Goal: Task Accomplishment & Management: Complete application form

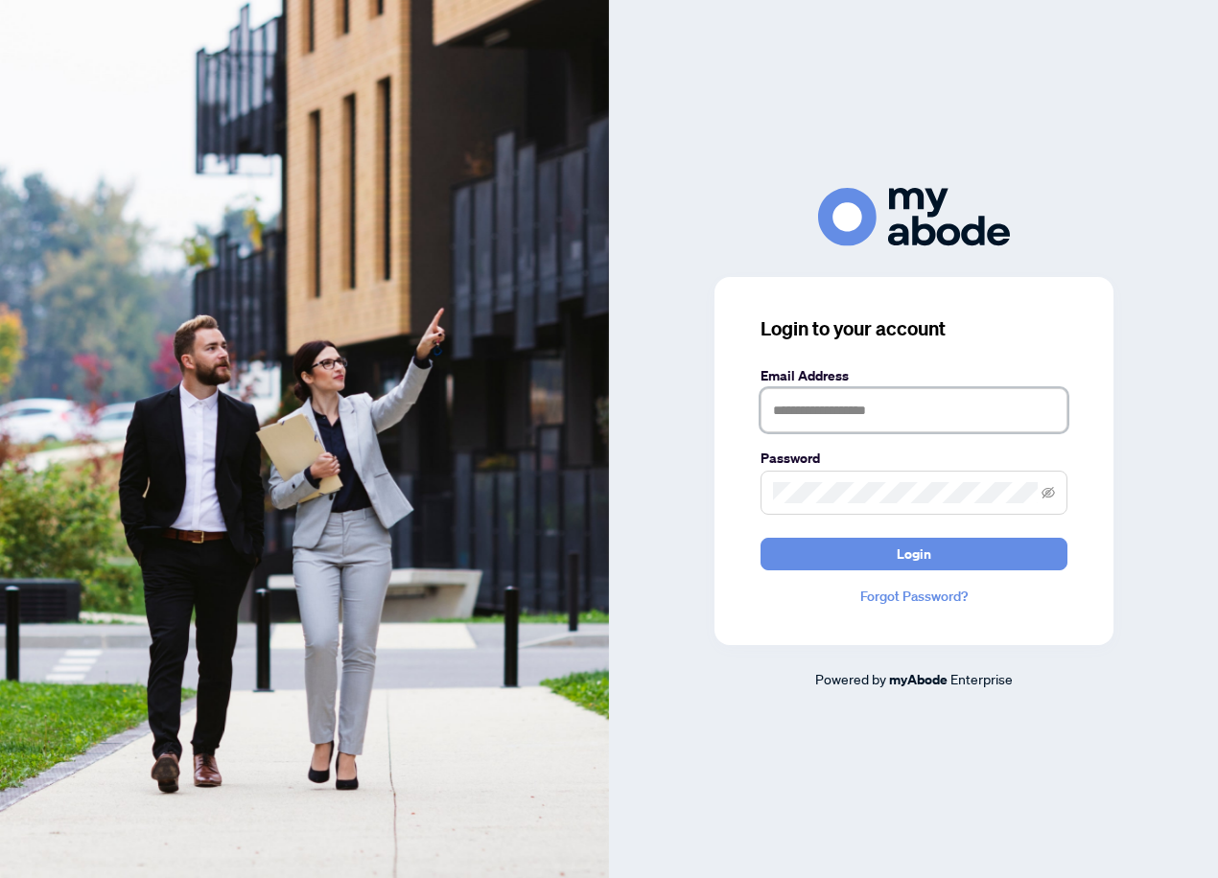
click at [880, 419] on input "text" at bounding box center [913, 410] width 307 height 44
type input "**********"
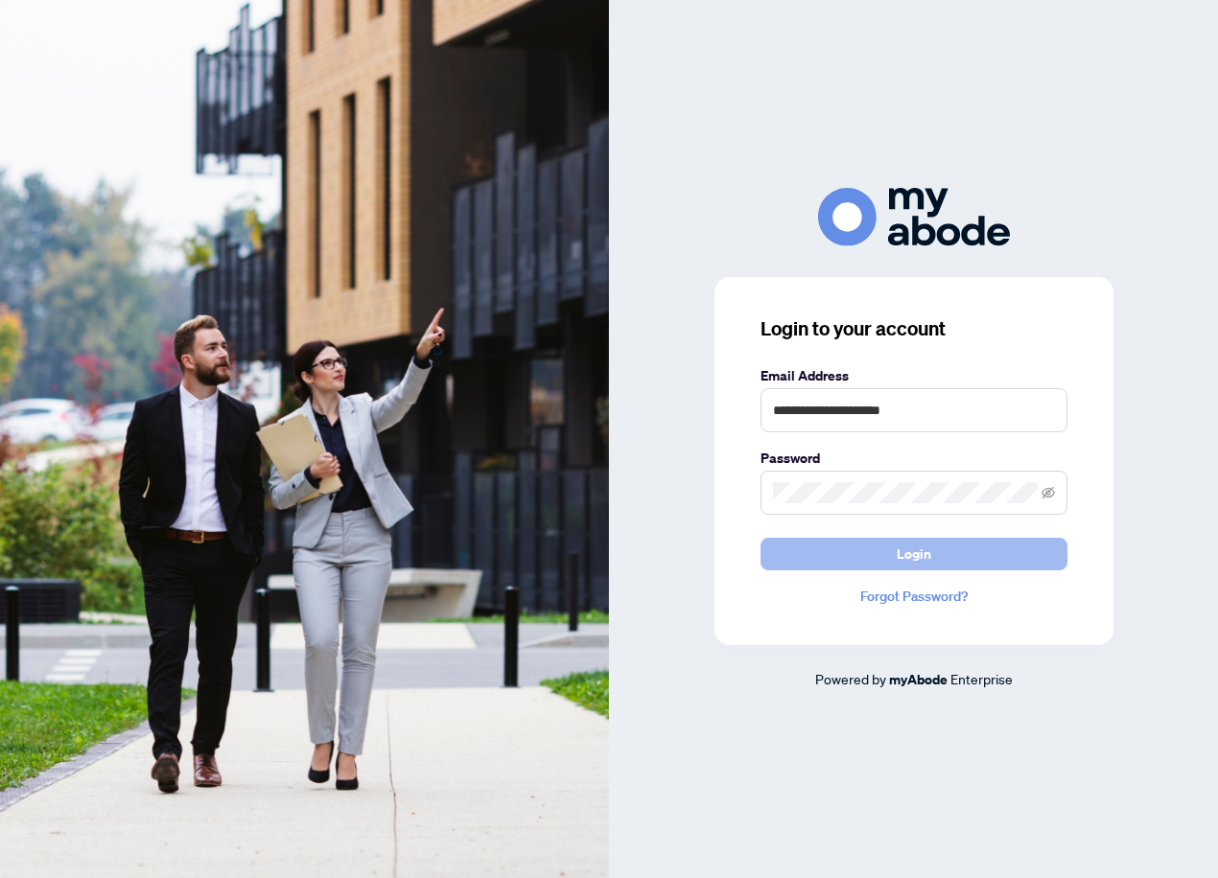
click at [905, 554] on span "Login" at bounding box center [914, 554] width 35 height 31
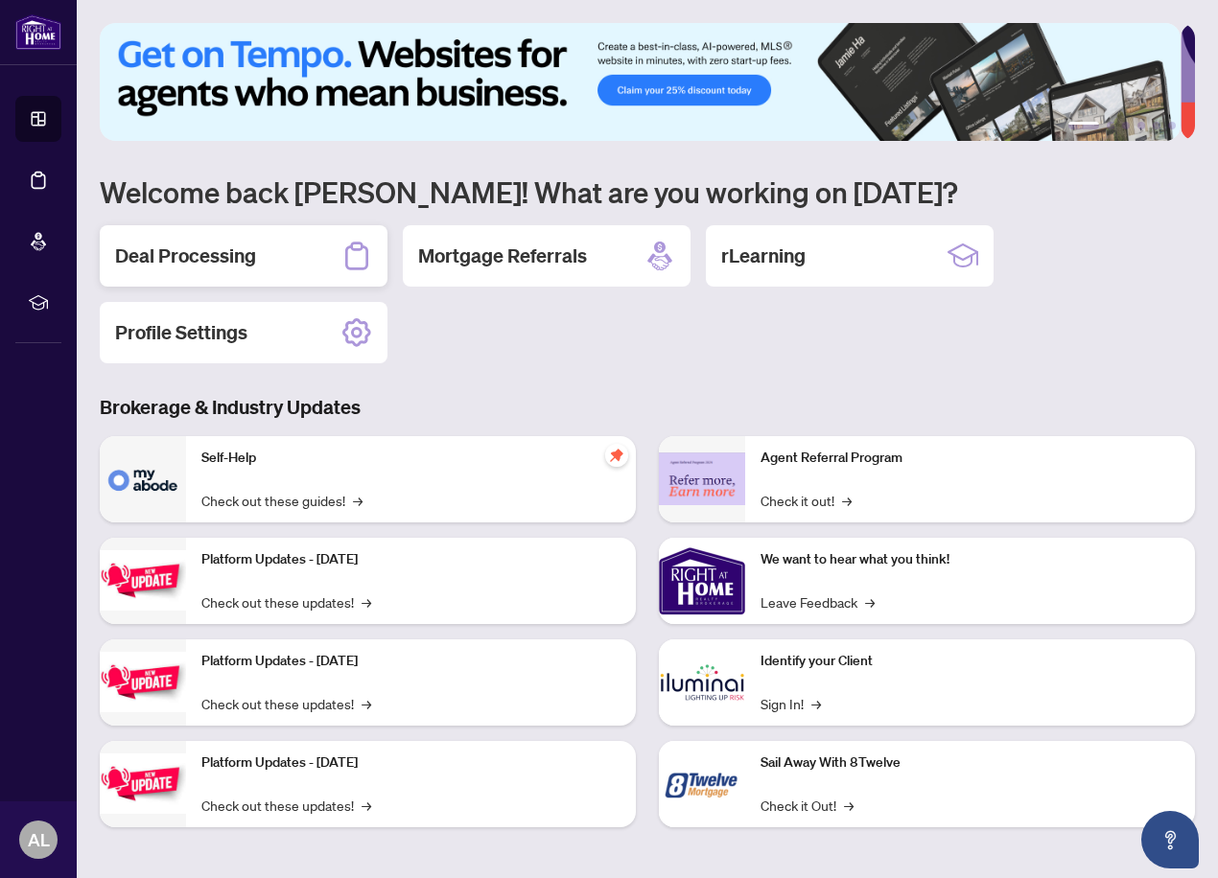
click at [193, 250] on h2 "Deal Processing" at bounding box center [185, 256] width 141 height 27
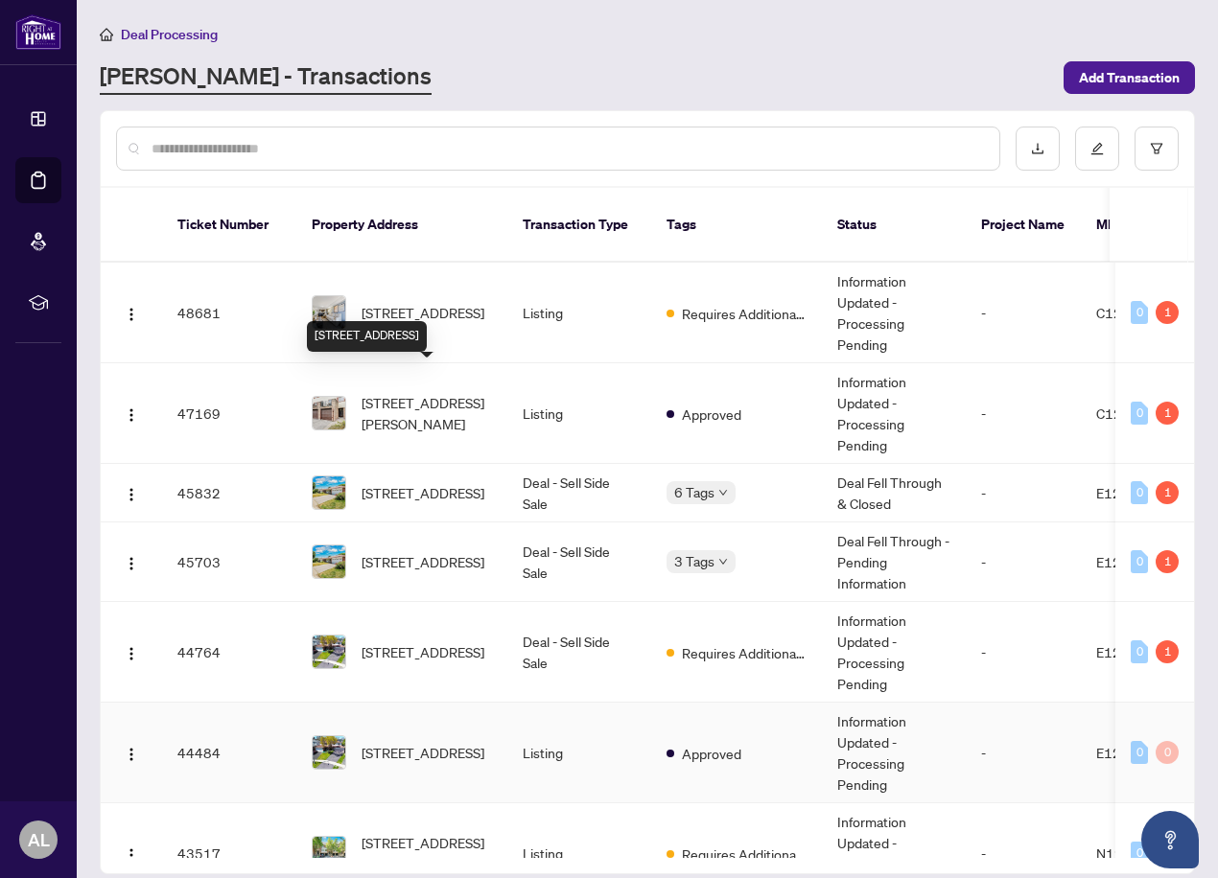
scroll to position [256, 0]
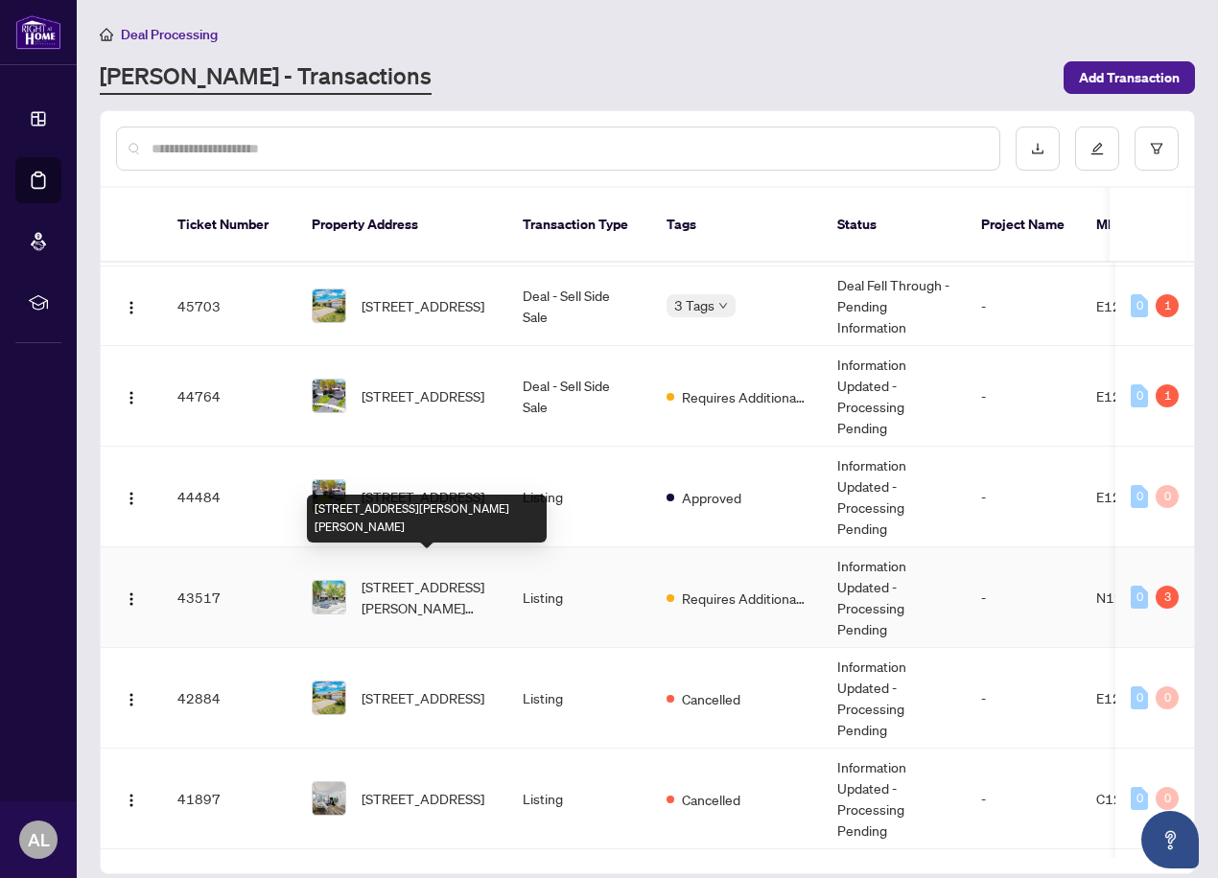
click at [403, 576] on span "[STREET_ADDRESS][PERSON_NAME][PERSON_NAME]" at bounding box center [427, 597] width 130 height 42
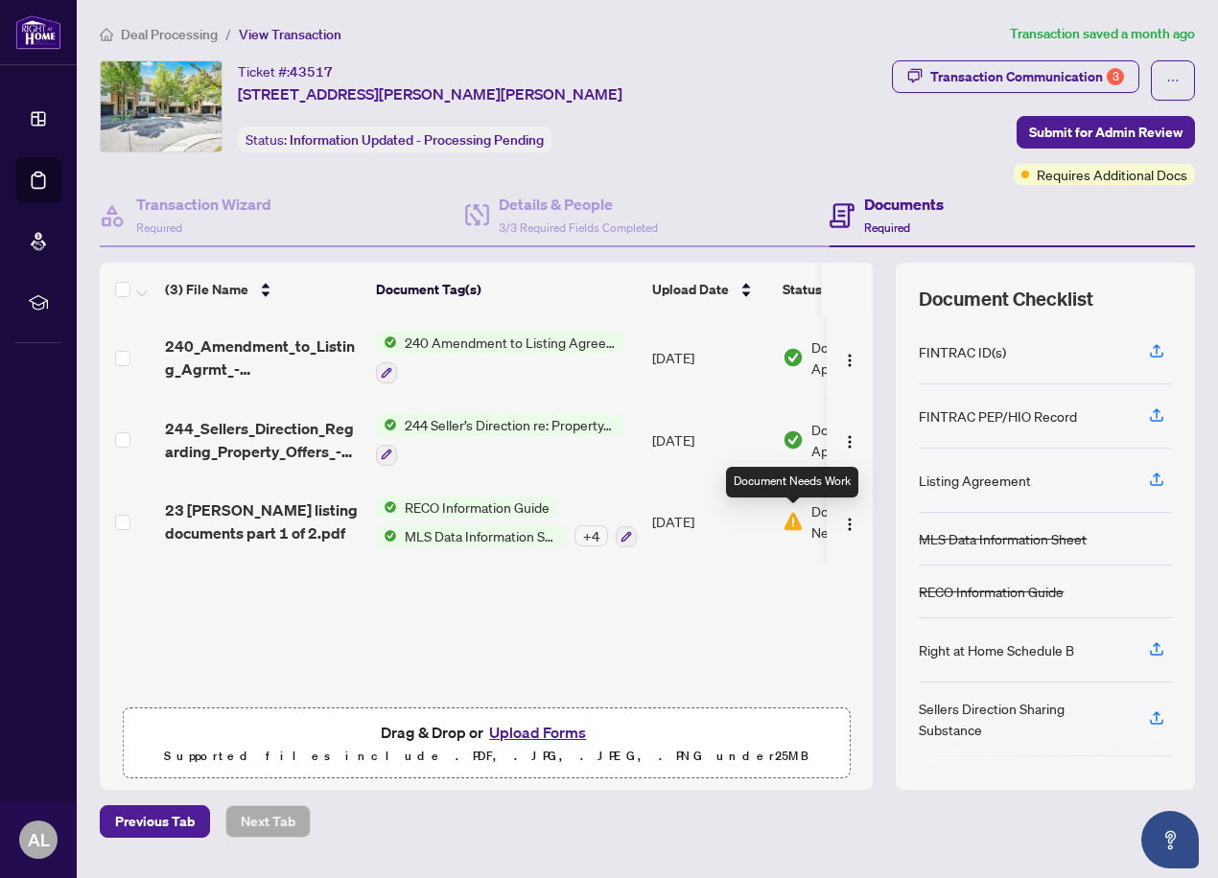
click at [786, 526] on img at bounding box center [793, 521] width 21 height 21
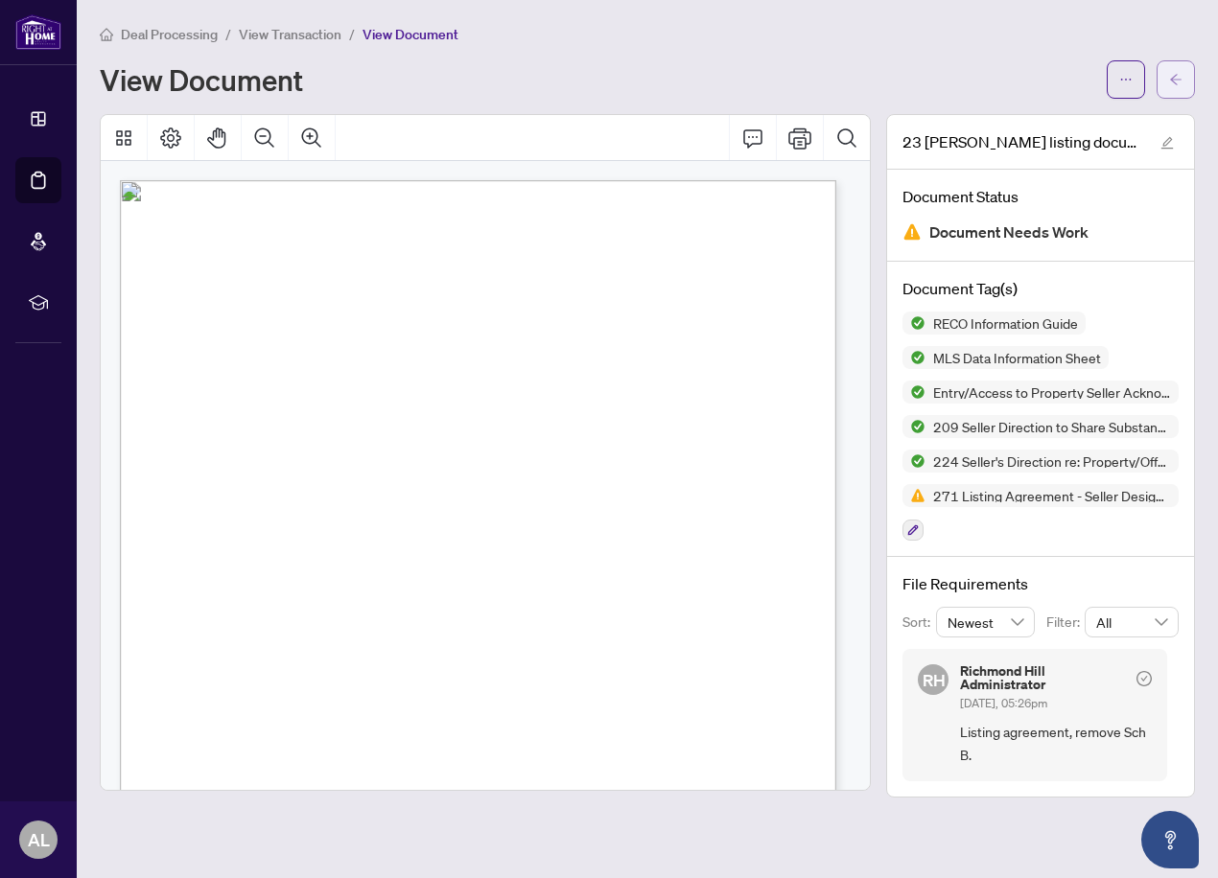
click at [1178, 75] on icon "arrow-left" at bounding box center [1175, 79] width 13 height 13
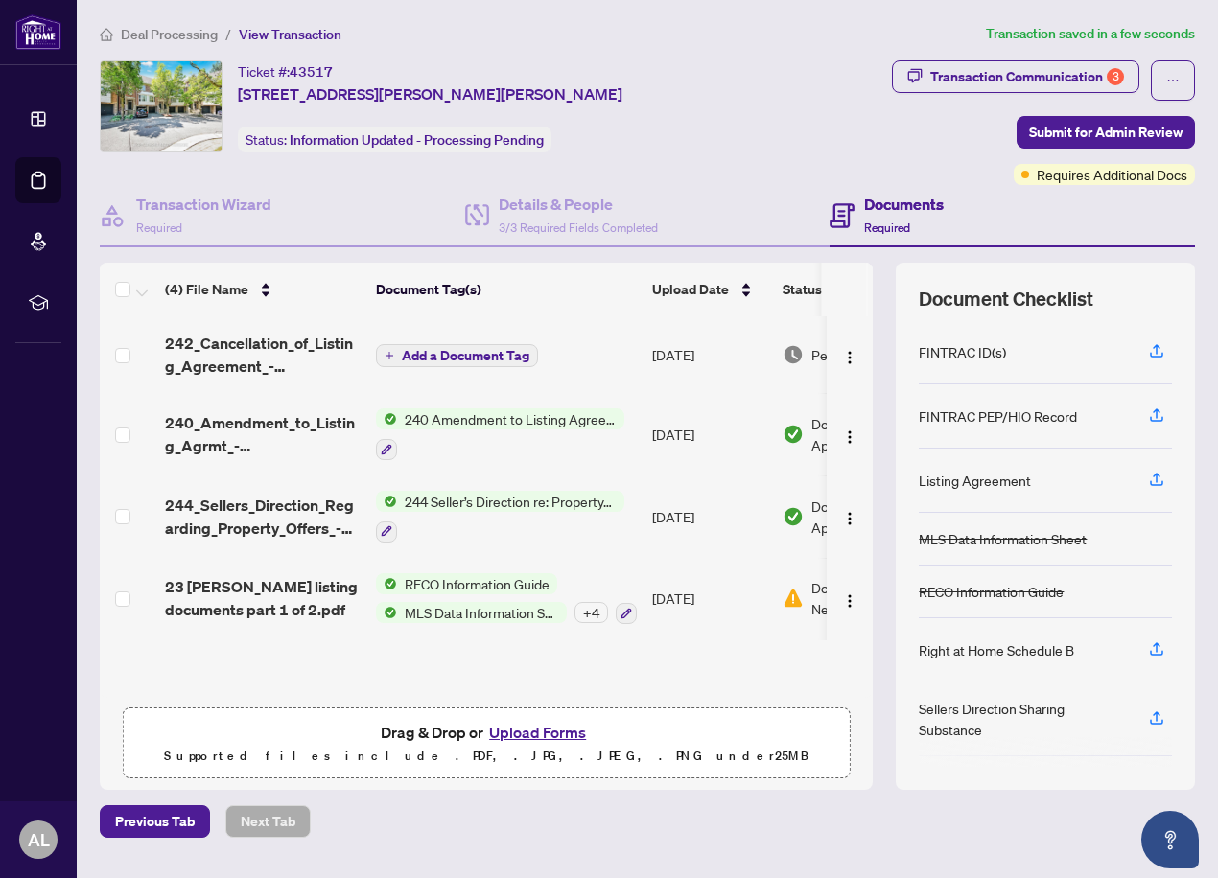
click at [443, 356] on span "Add a Document Tag" at bounding box center [466, 355] width 128 height 13
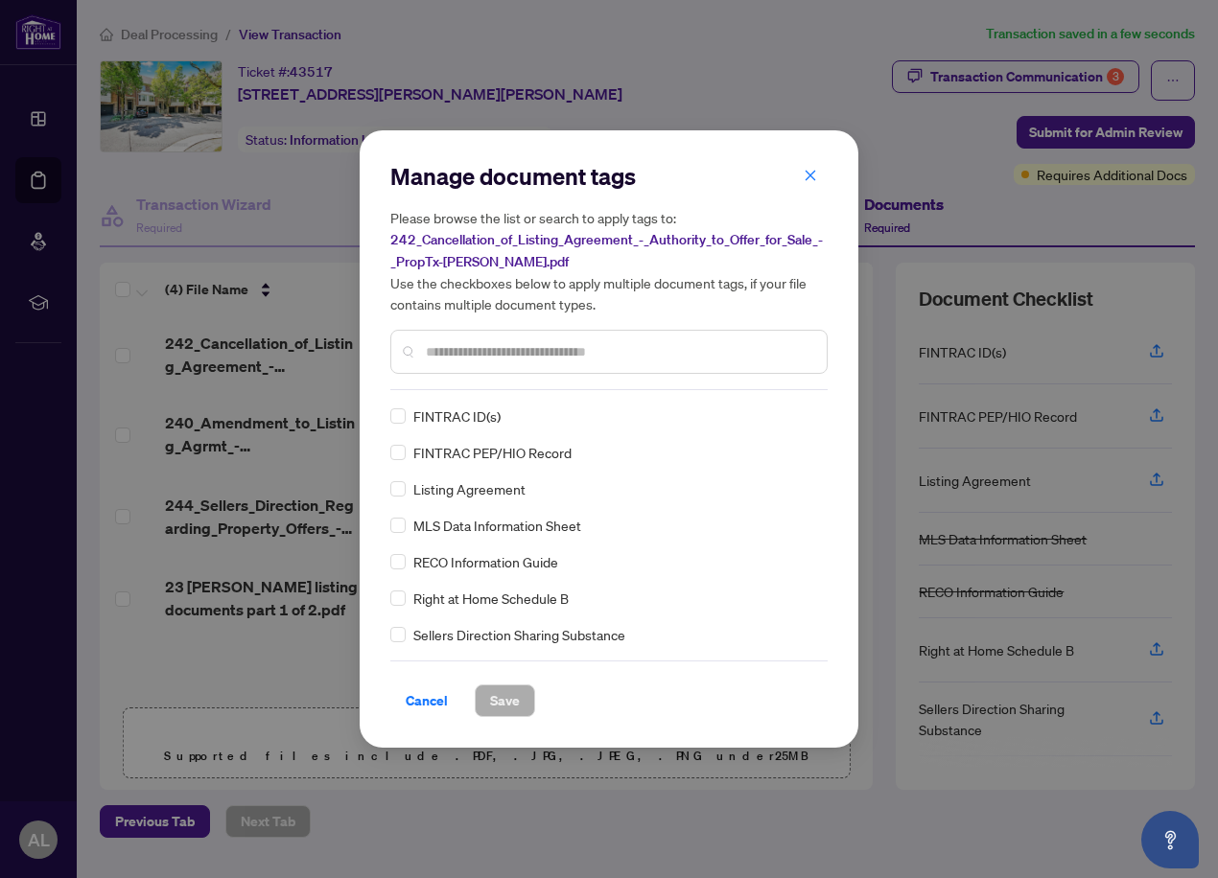
click at [446, 355] on input "text" at bounding box center [619, 351] width 386 height 21
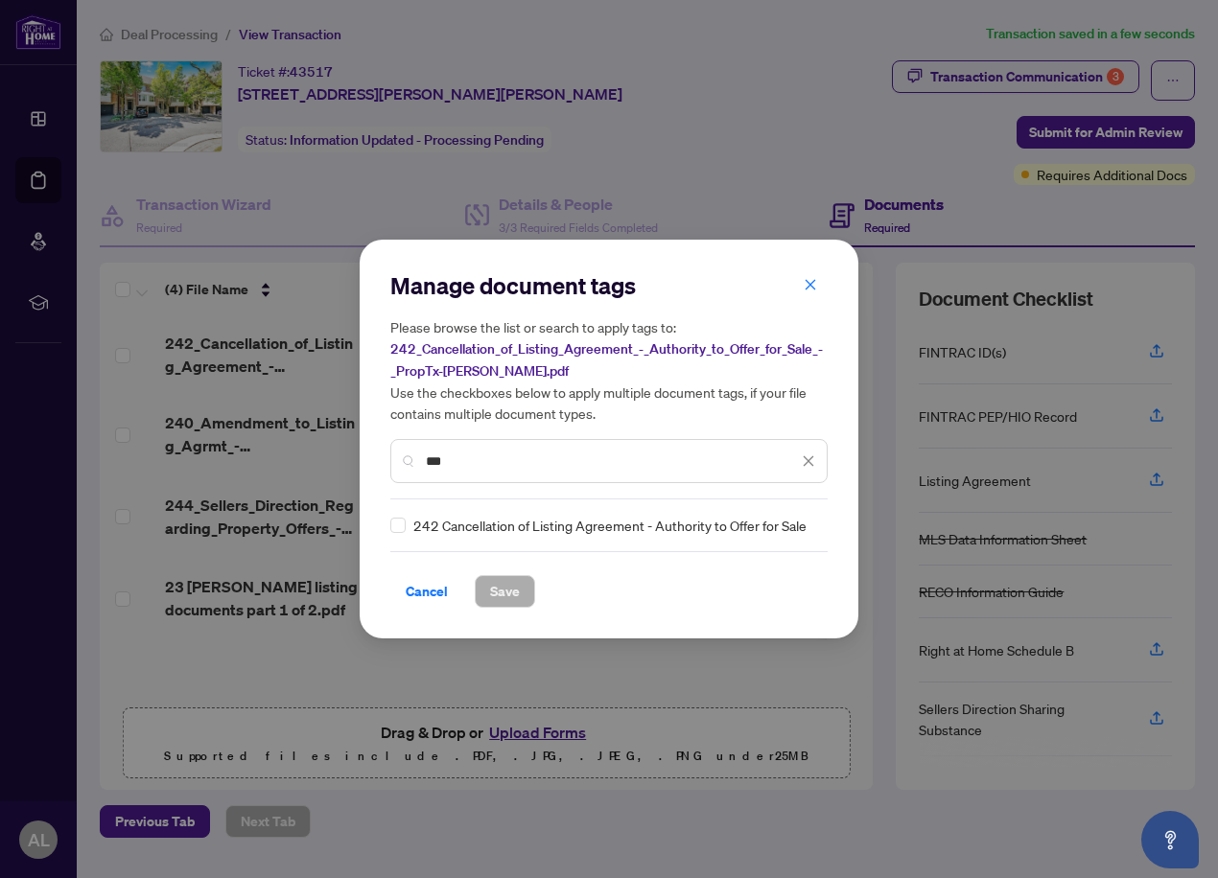
type input "***"
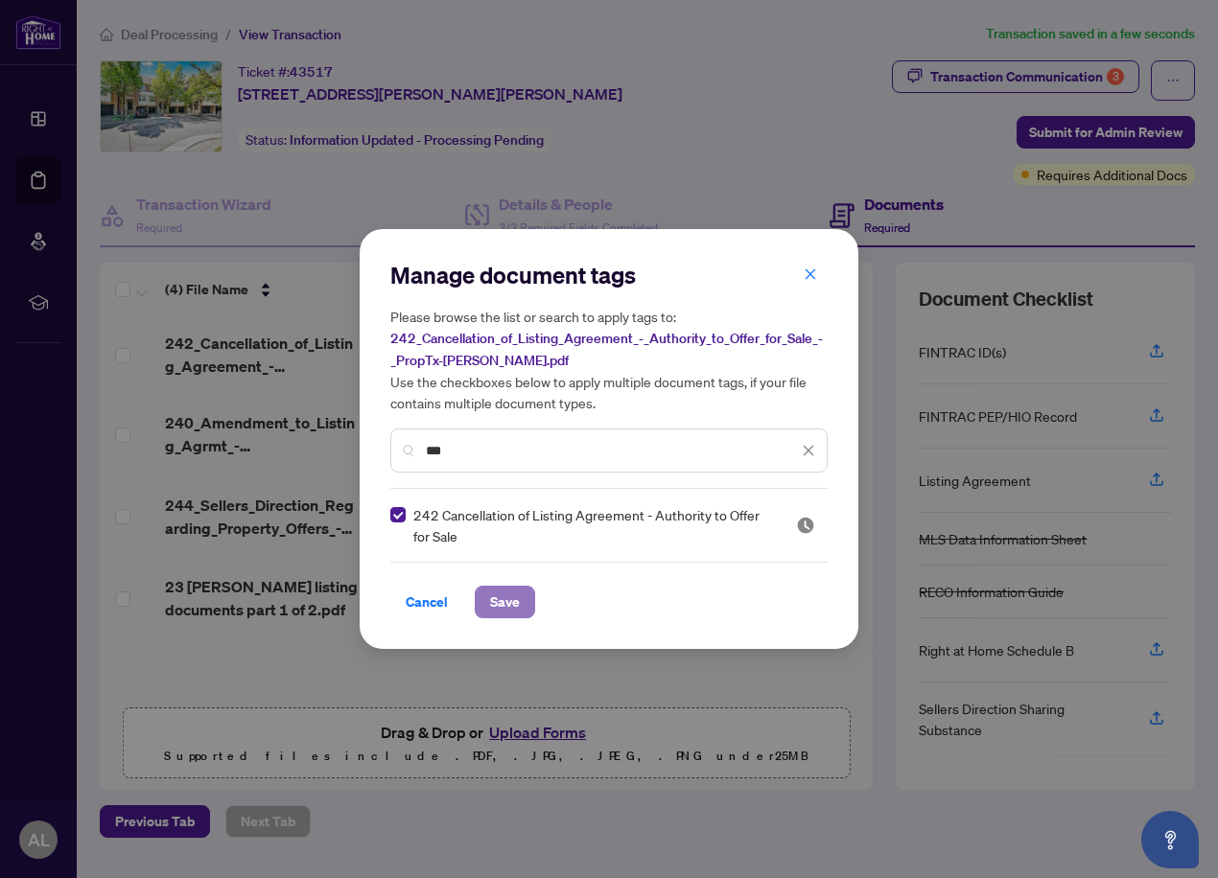
click at [503, 596] on span "Save" at bounding box center [505, 602] width 30 height 31
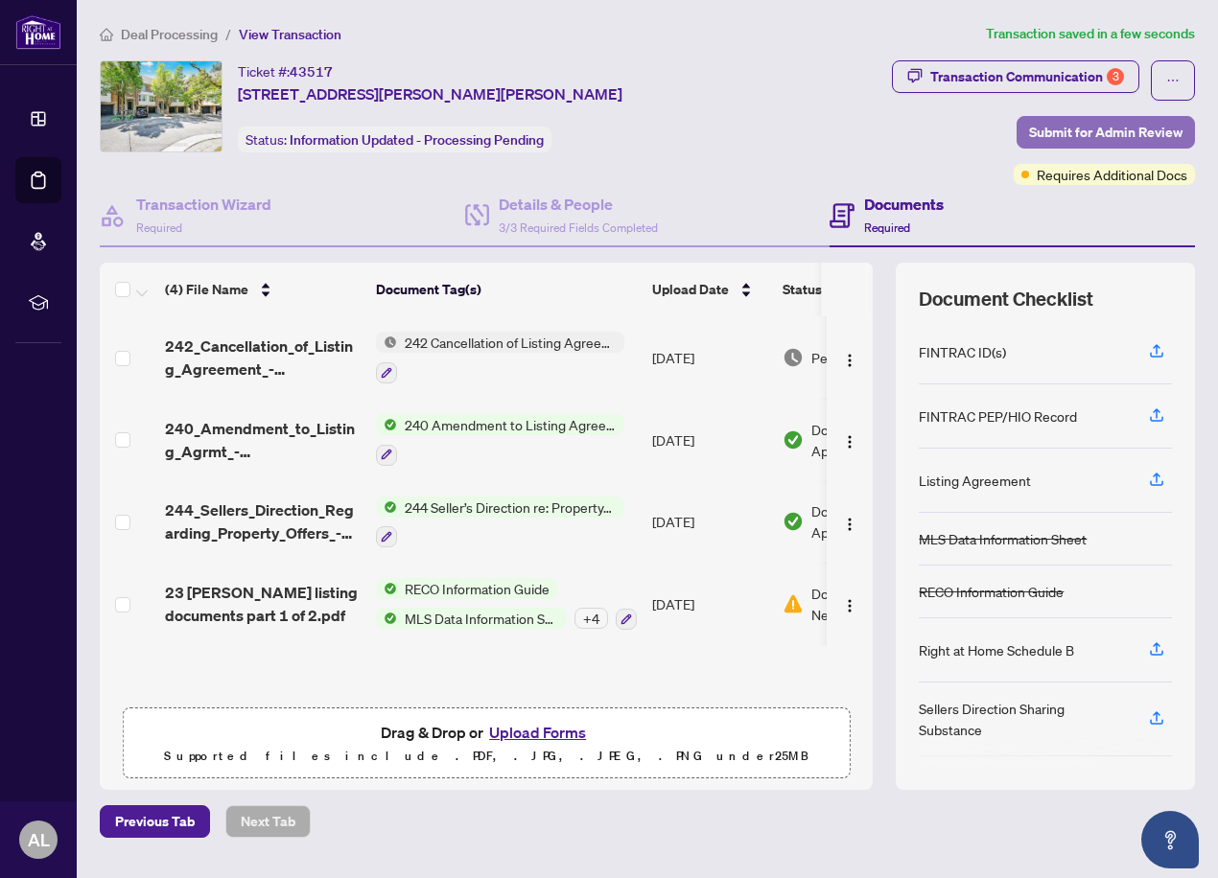
click at [1066, 129] on span "Submit for Admin Review" at bounding box center [1105, 132] width 153 height 31
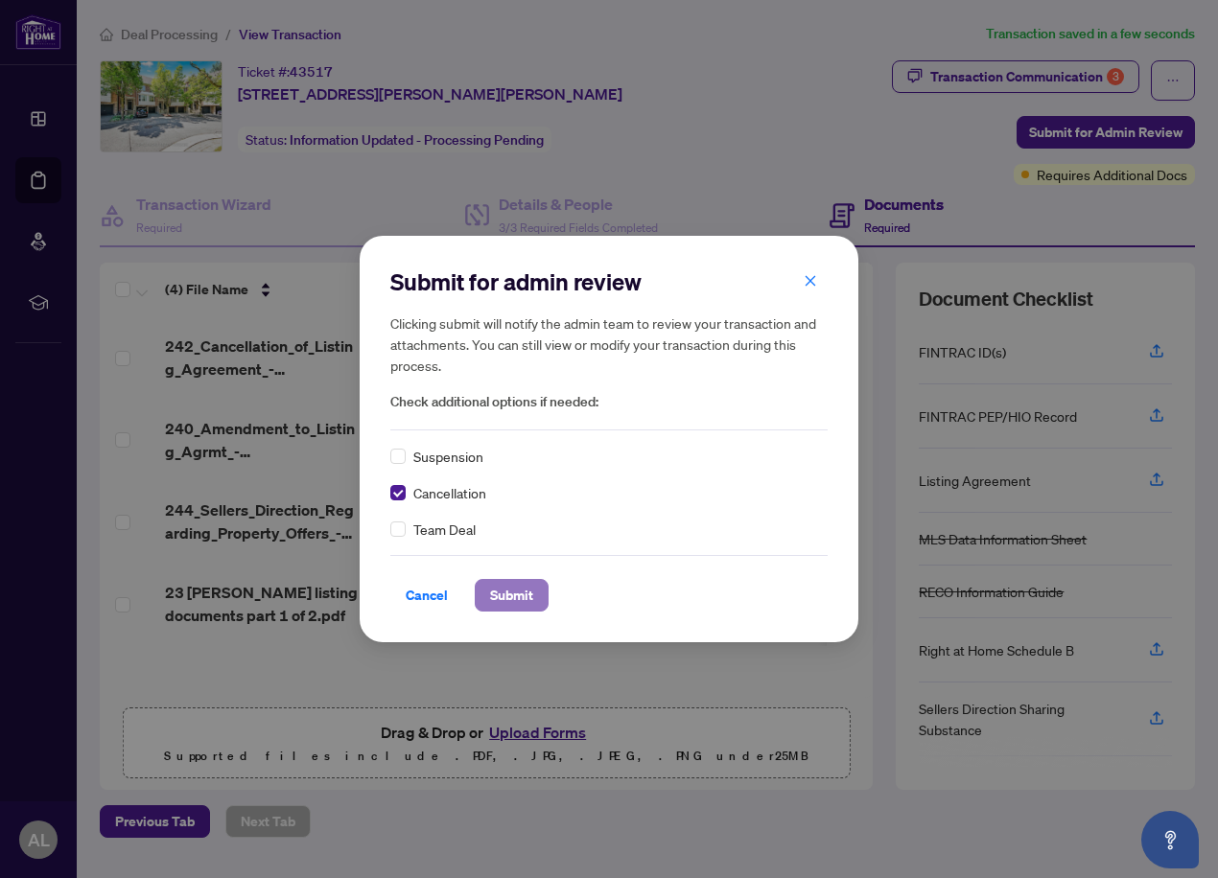
click at [526, 592] on span "Submit" at bounding box center [511, 595] width 43 height 31
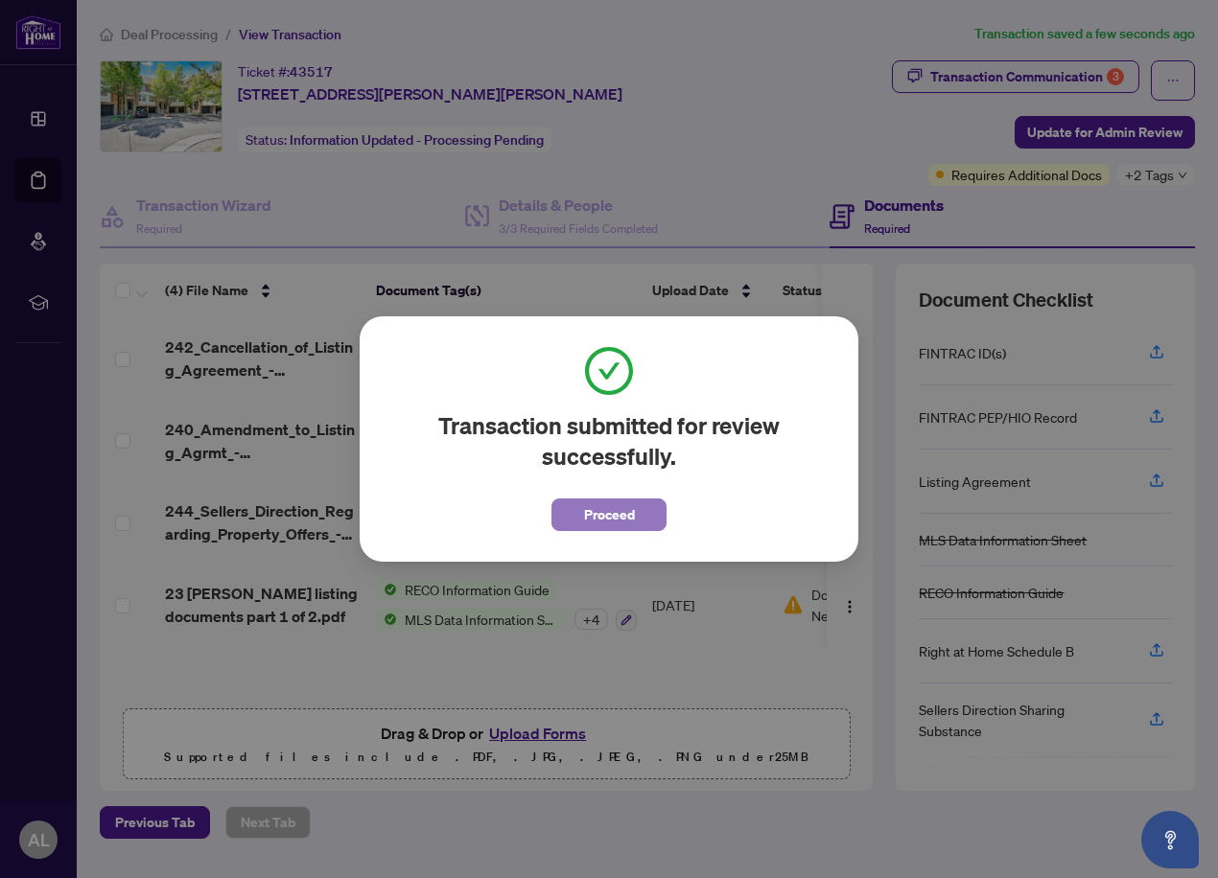
click at [601, 517] on span "Proceed" at bounding box center [609, 515] width 51 height 31
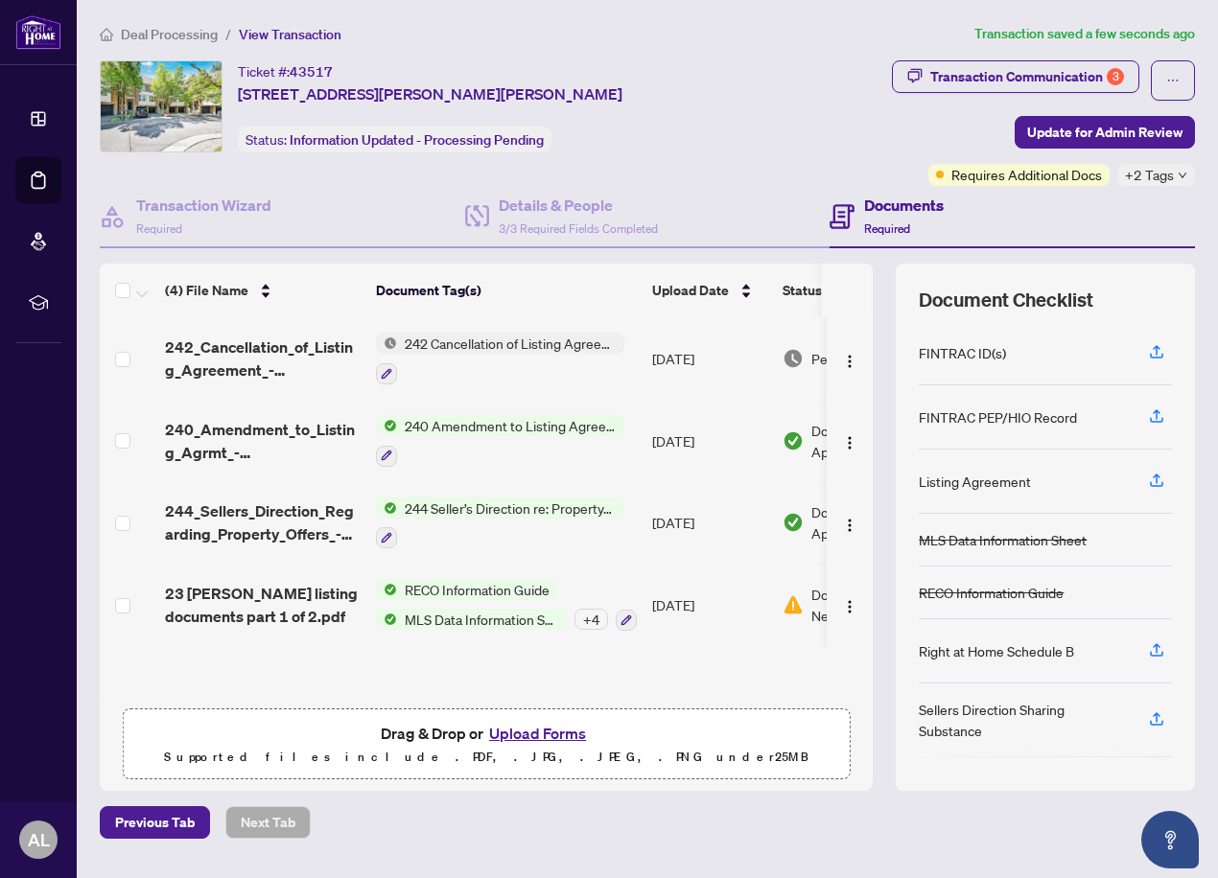
click at [185, 35] on span "Deal Processing" at bounding box center [169, 34] width 97 height 17
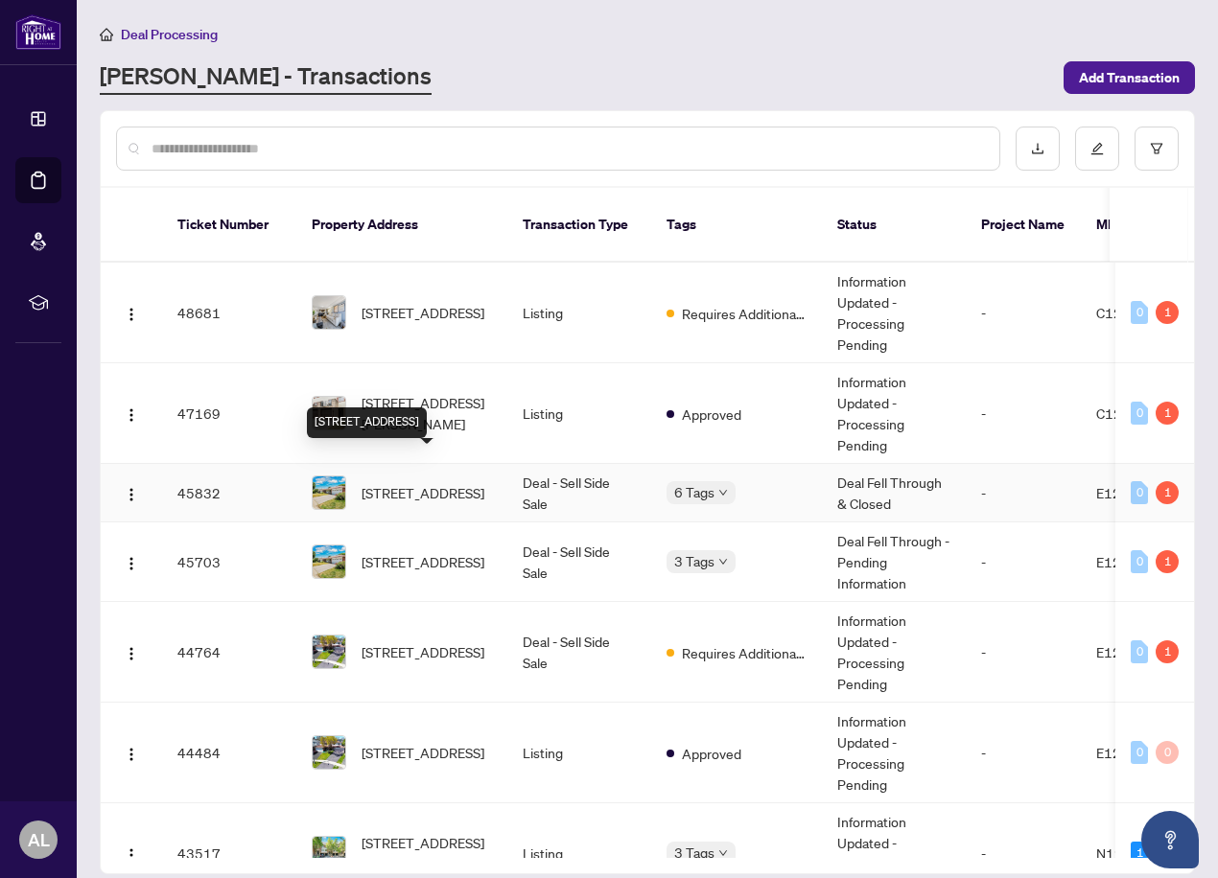
click at [422, 482] on span "[STREET_ADDRESS]" at bounding box center [423, 492] width 123 height 21
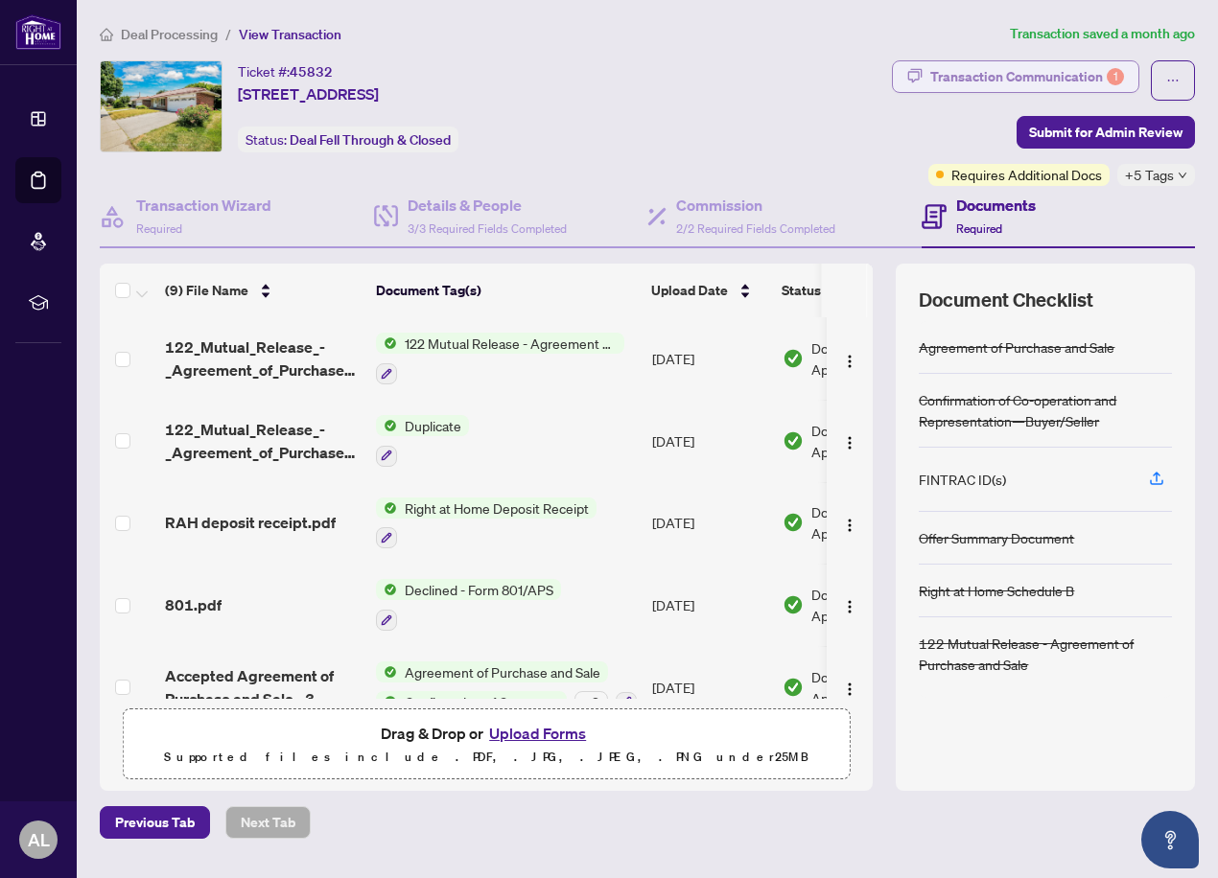
click at [922, 80] on icon "button" at bounding box center [914, 75] width 15 height 15
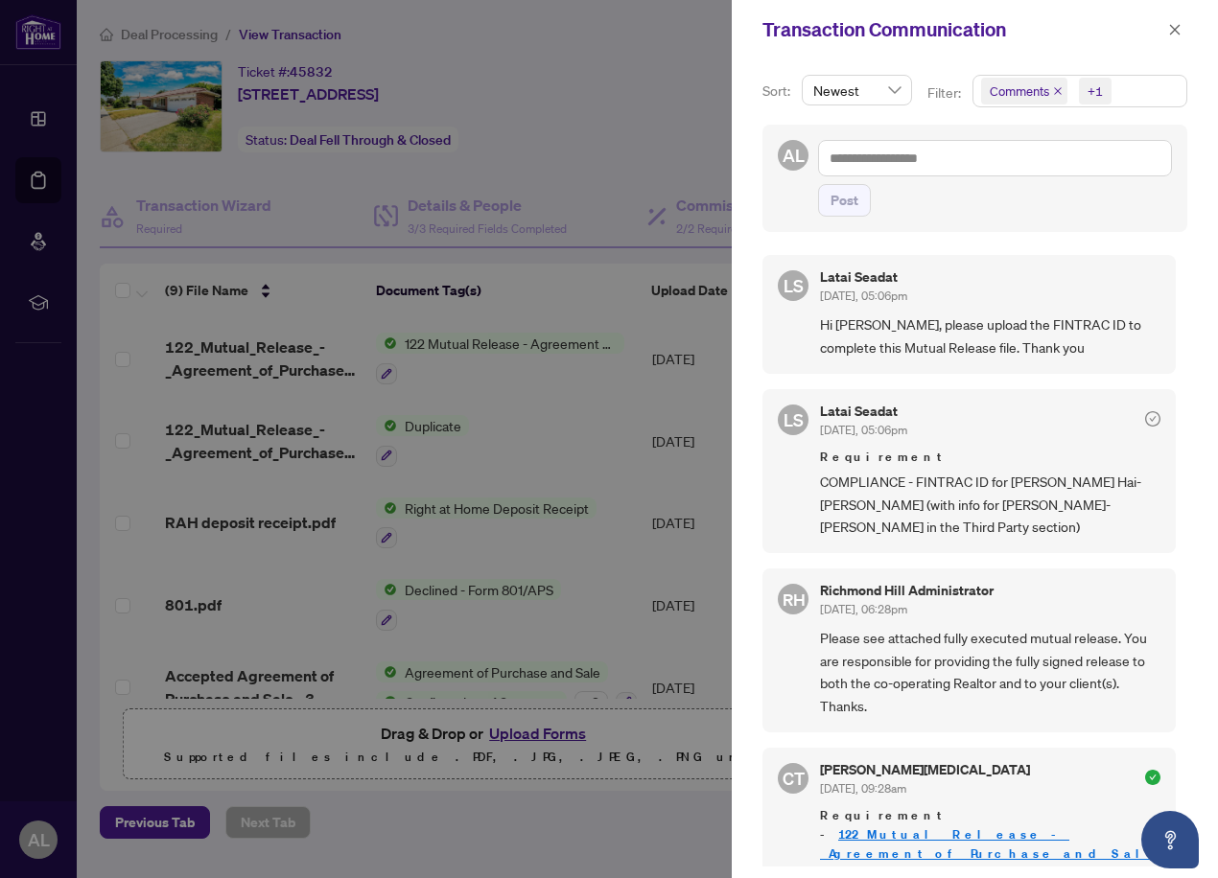
click at [923, 79] on div "Filter: Comments +1" at bounding box center [1057, 100] width 268 height 50
click at [1167, 27] on button "button" at bounding box center [1174, 29] width 25 height 23
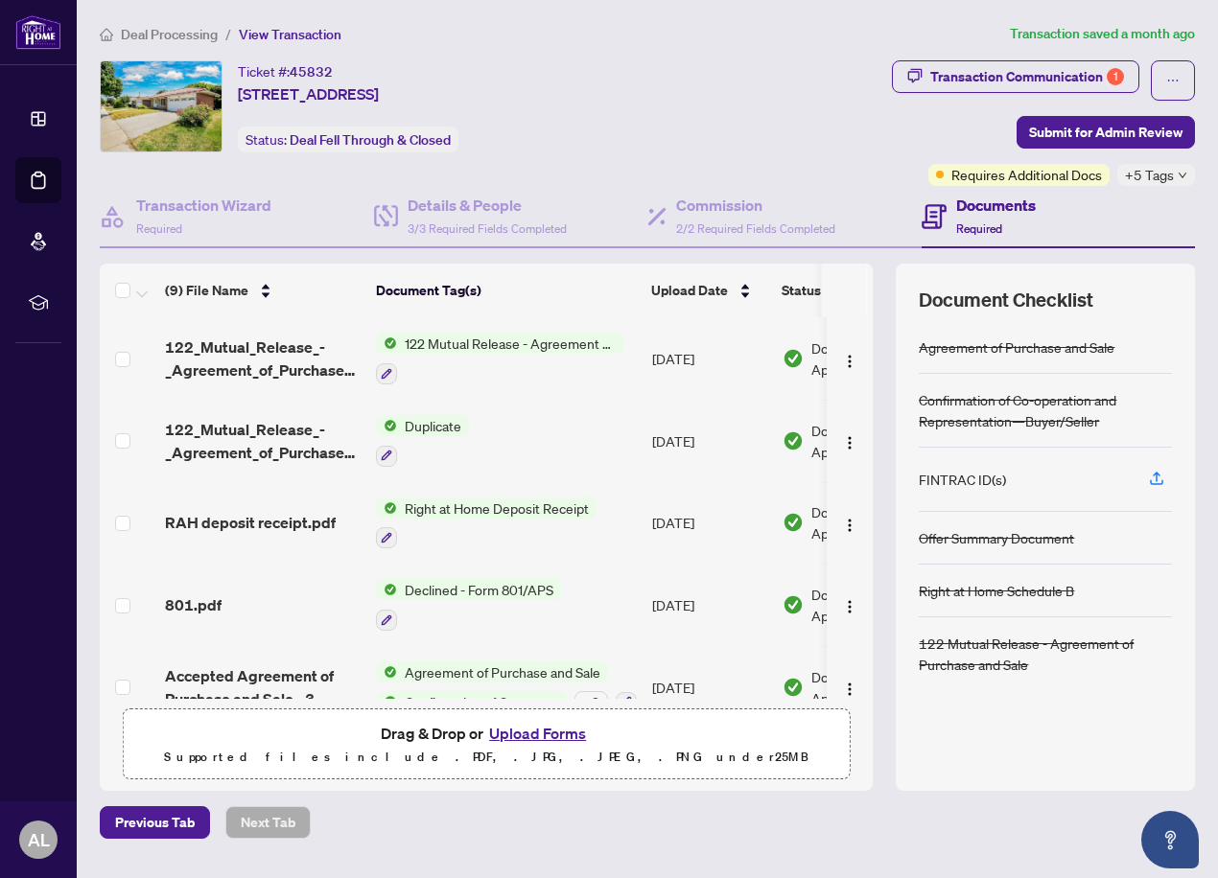
click at [166, 26] on span "Deal Processing" at bounding box center [169, 34] width 97 height 17
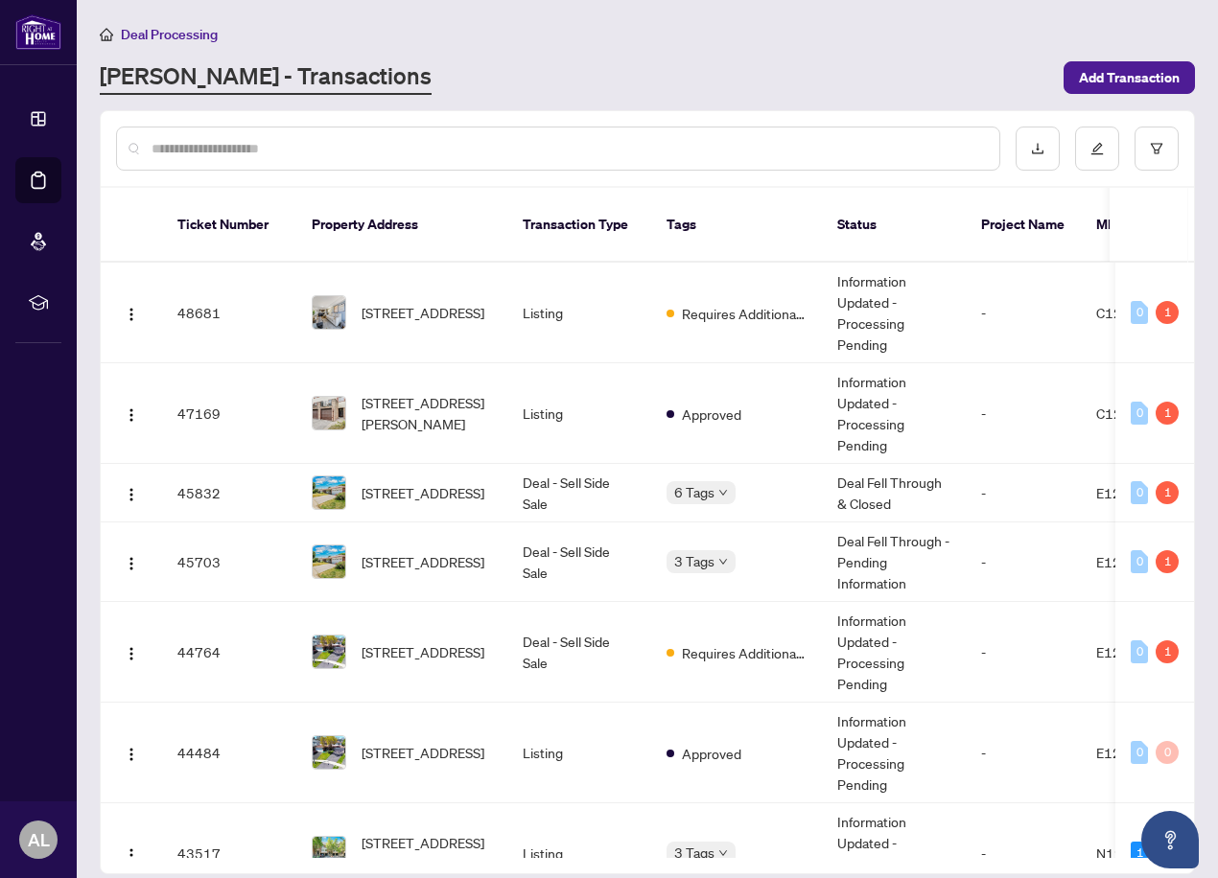
click at [167, 37] on span "Deal Processing" at bounding box center [169, 34] width 97 height 17
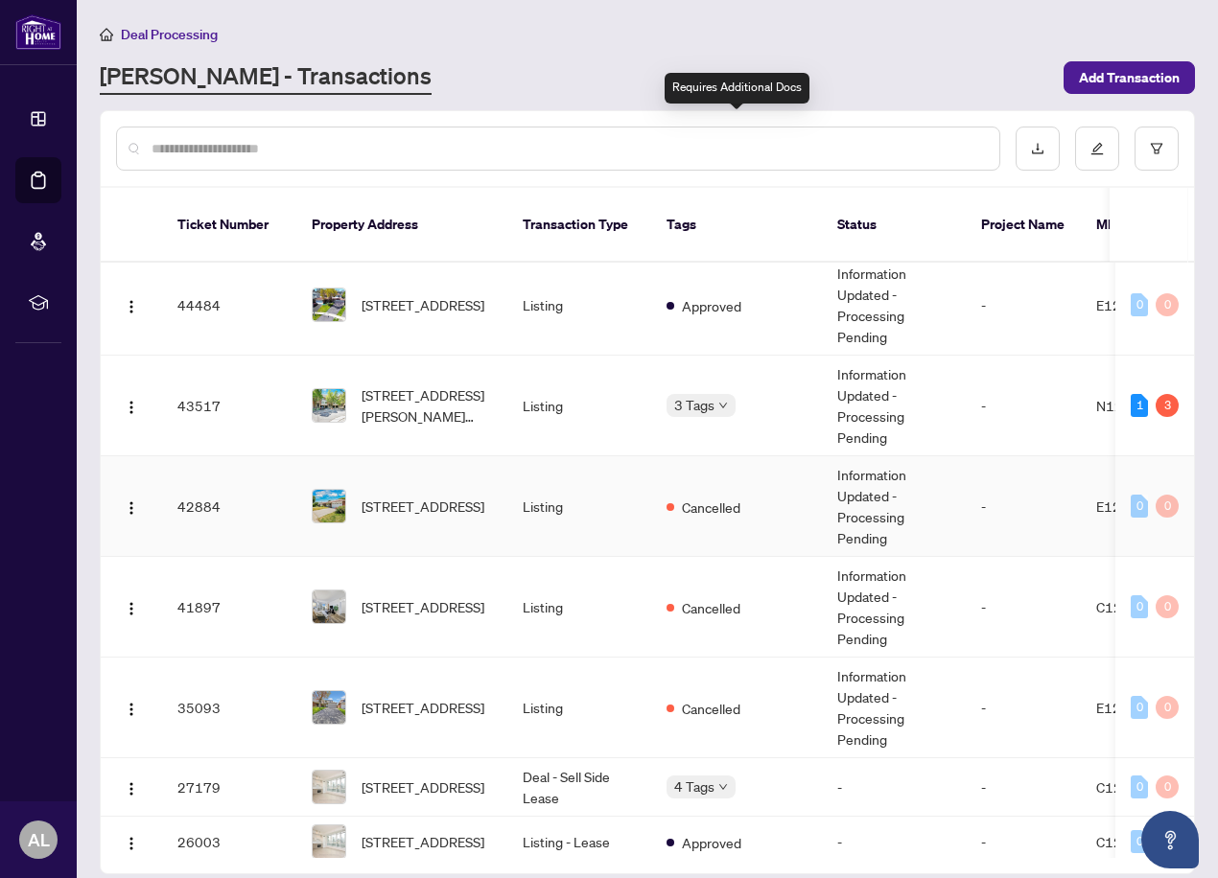
scroll to position [511, 0]
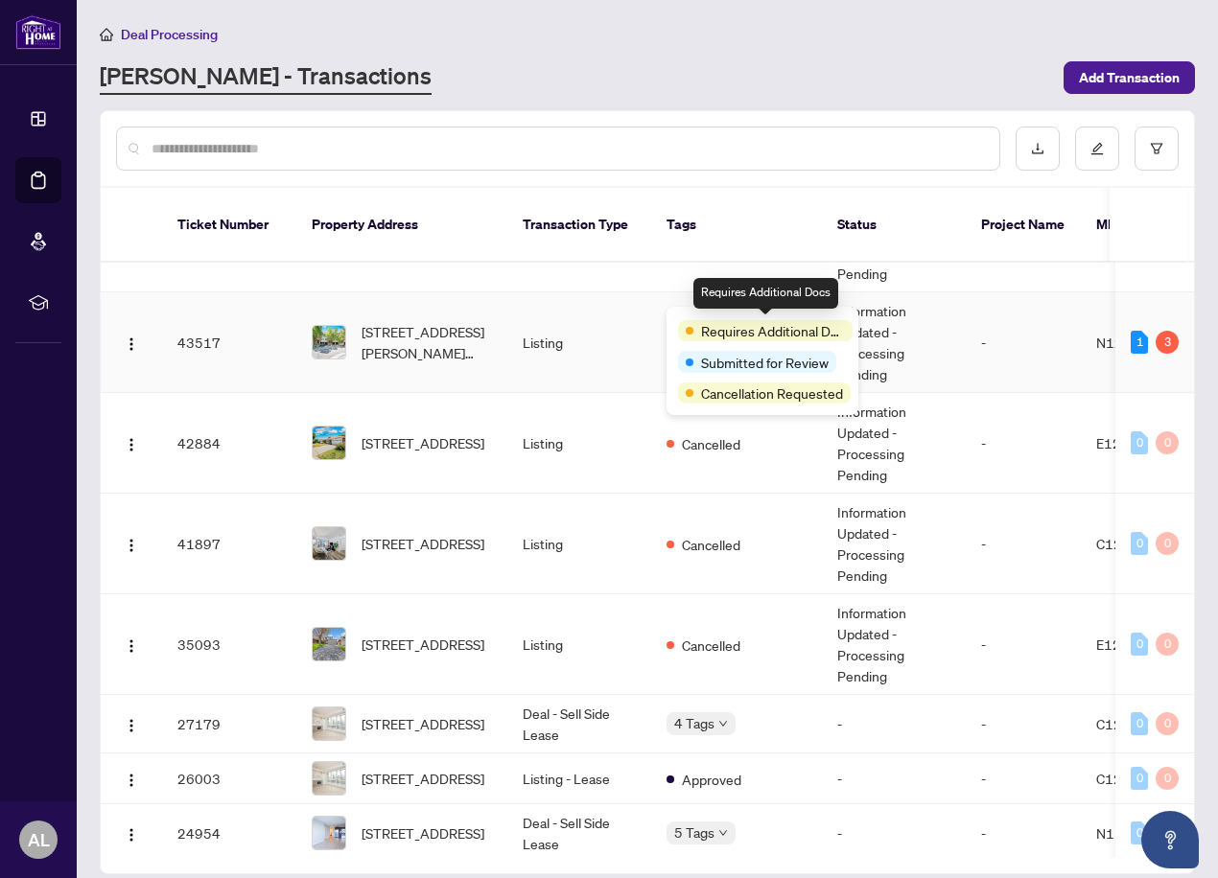
click at [717, 320] on span "Requires Additional Docs" at bounding box center [773, 330] width 144 height 21
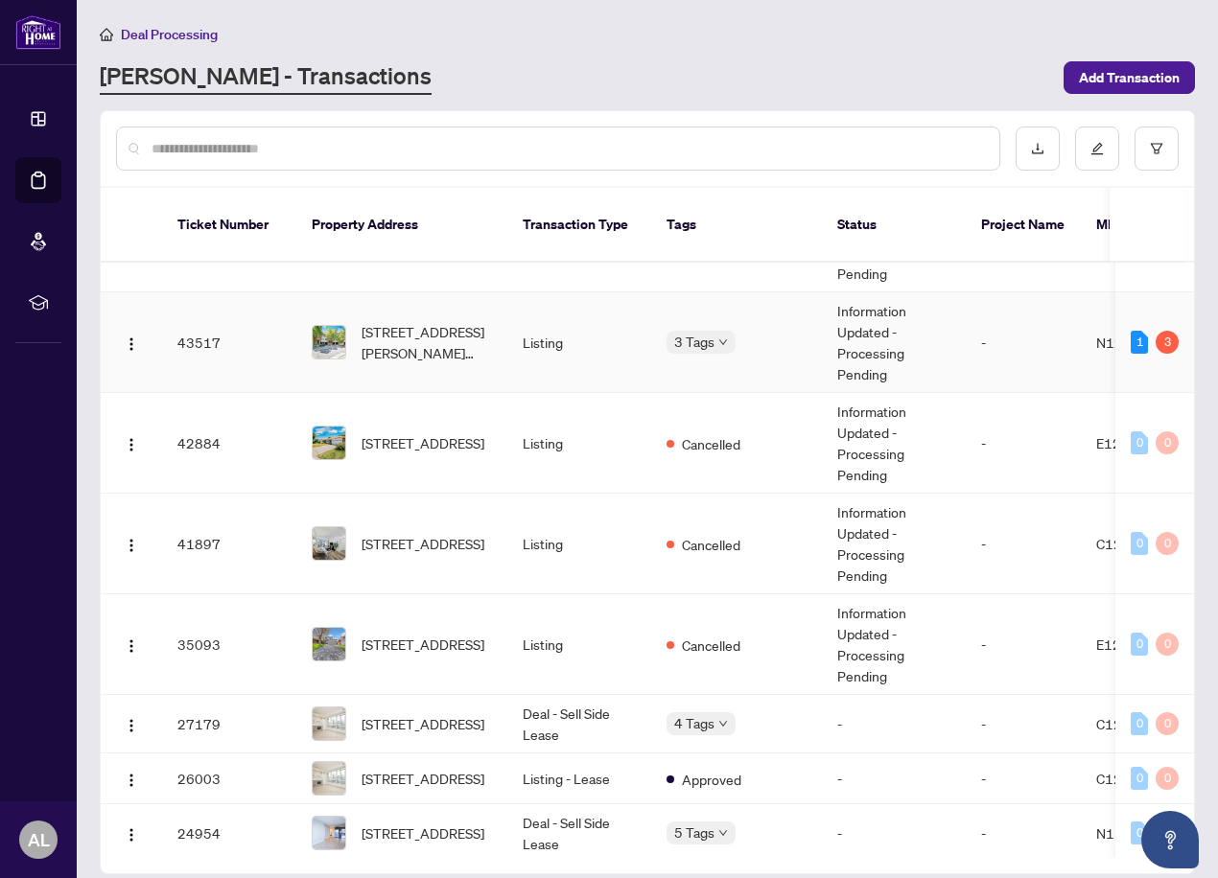
scroll to position [0, 0]
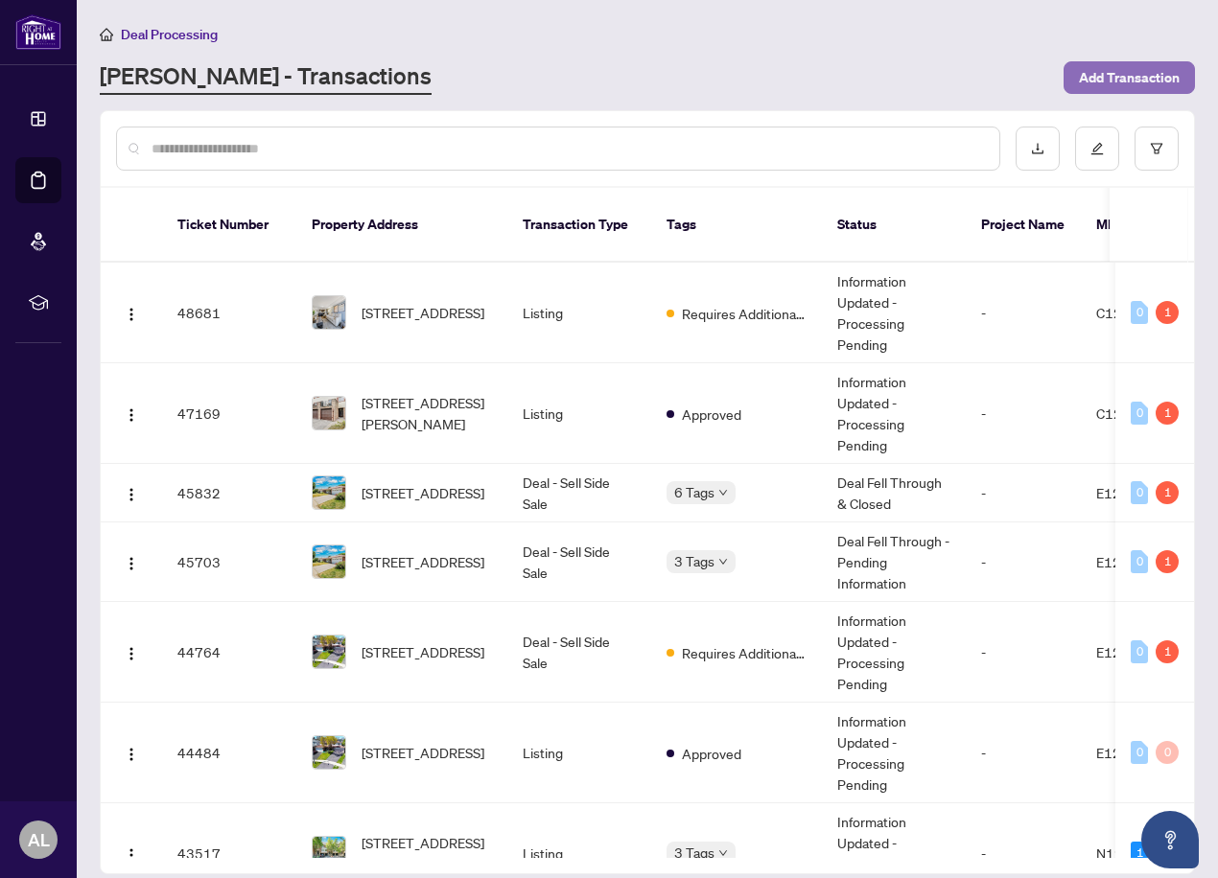
click at [1101, 73] on span "Add Transaction" at bounding box center [1129, 77] width 101 height 31
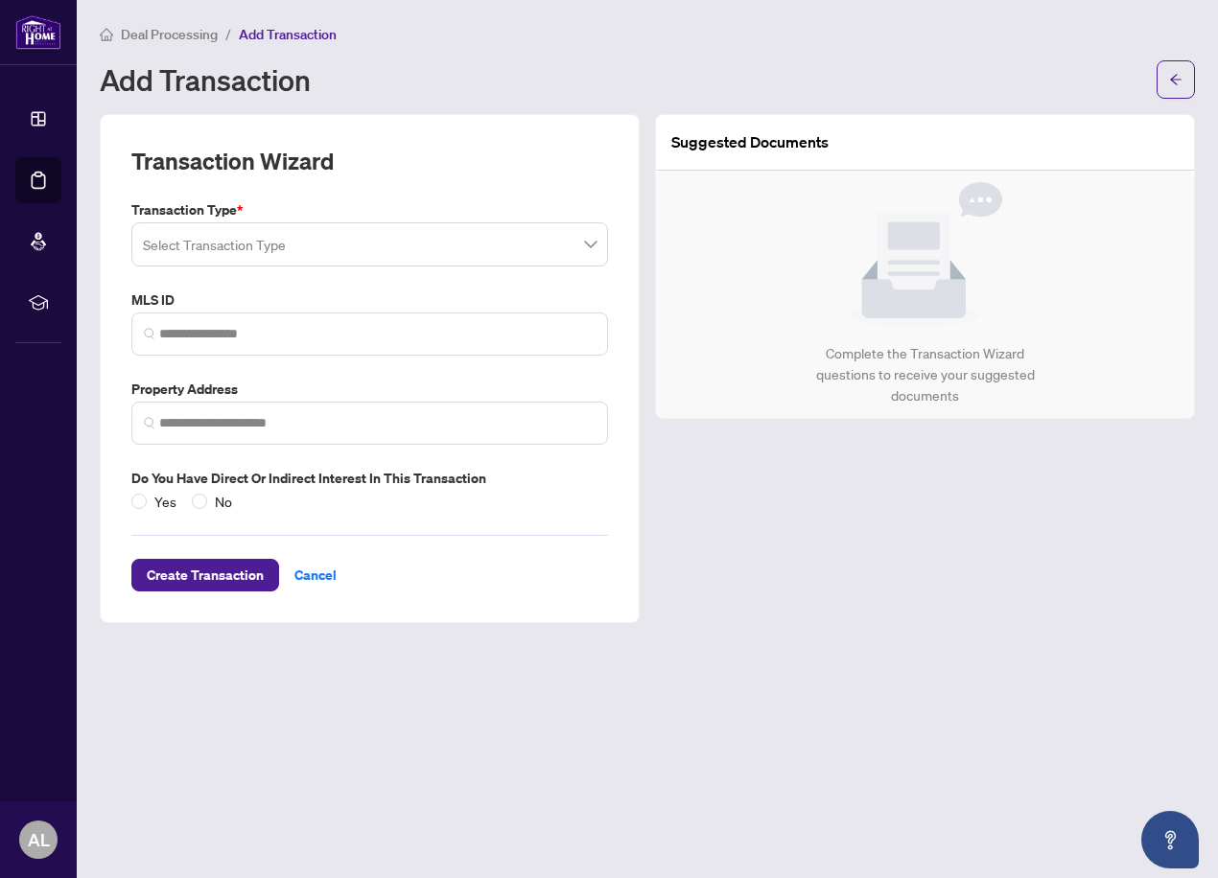
click at [414, 235] on input "search" at bounding box center [361, 247] width 436 height 42
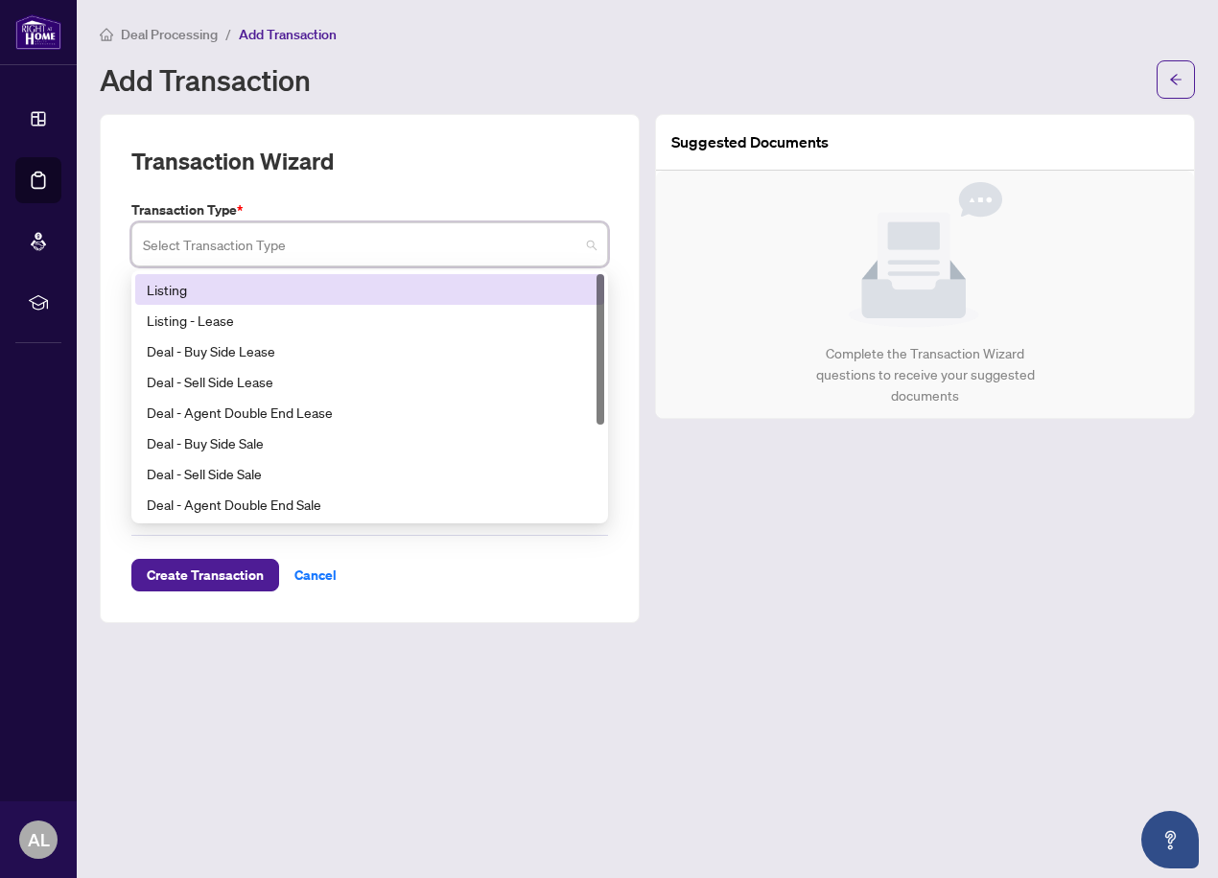
click at [238, 290] on div "Listing" at bounding box center [370, 289] width 446 height 21
